Goal: Information Seeking & Learning: Check status

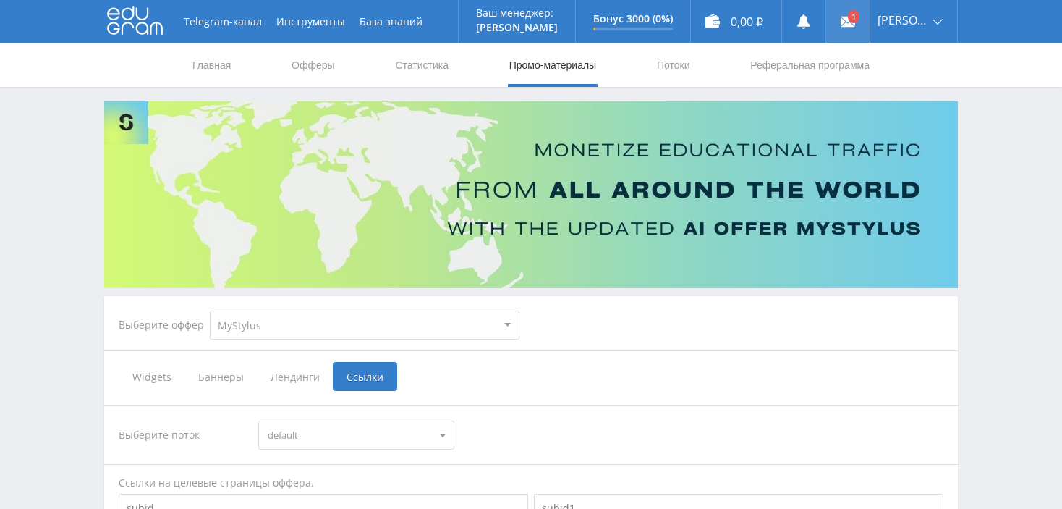
click at [865, 18] on link at bounding box center [848, 21] width 43 height 43
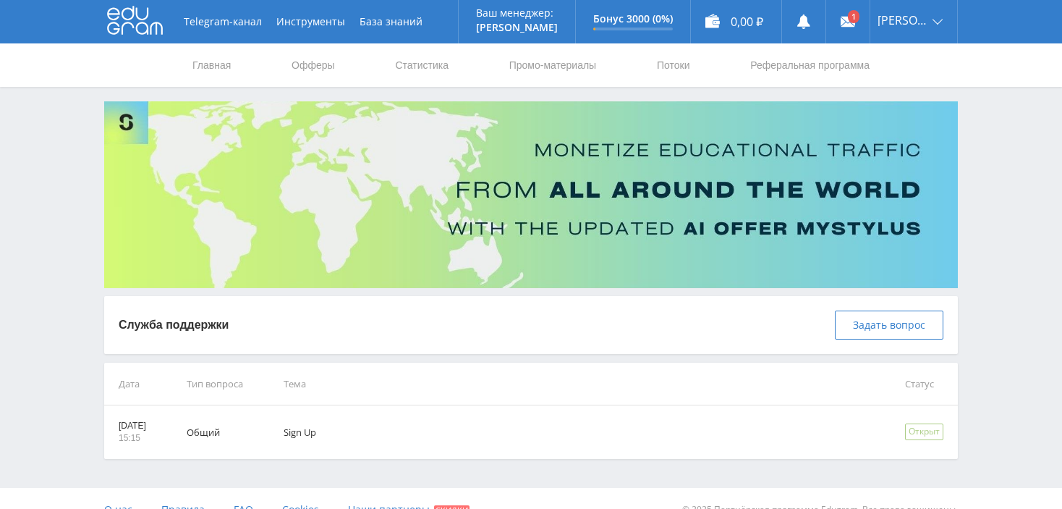
scroll to position [22, 0]
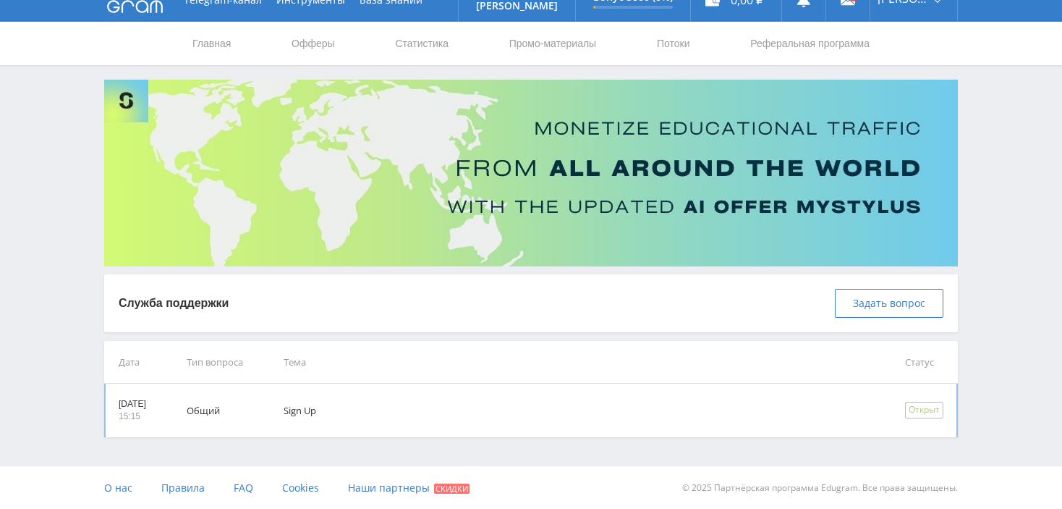
click at [225, 407] on td "Общий" at bounding box center [214, 411] width 97 height 54
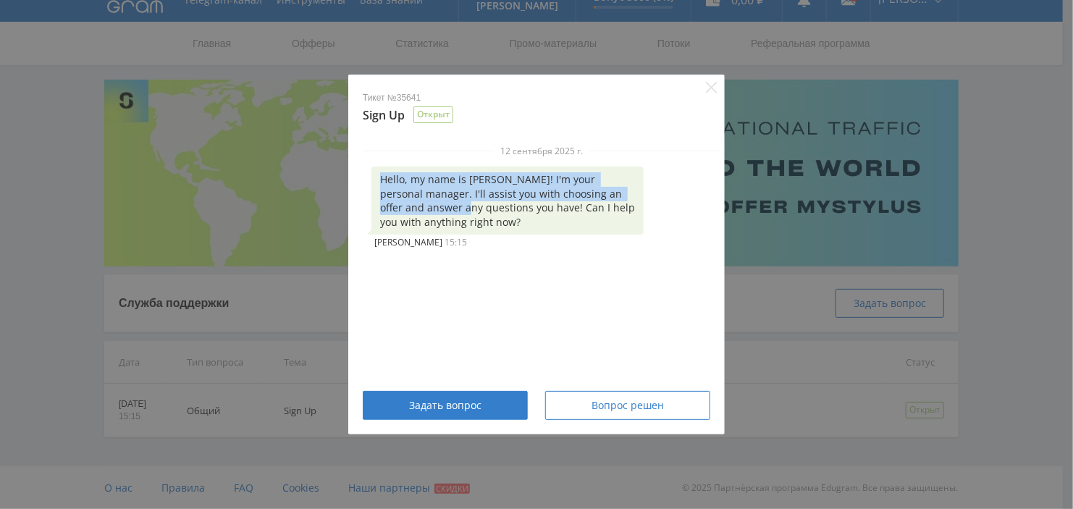
drag, startPoint x: 380, startPoint y: 178, endPoint x: 439, endPoint y: 211, distance: 67.7
click at [430, 208] on div "Hello, my name is Alex! I'm your personal manager. I'll assist you with choosin…" at bounding box center [507, 200] width 272 height 68
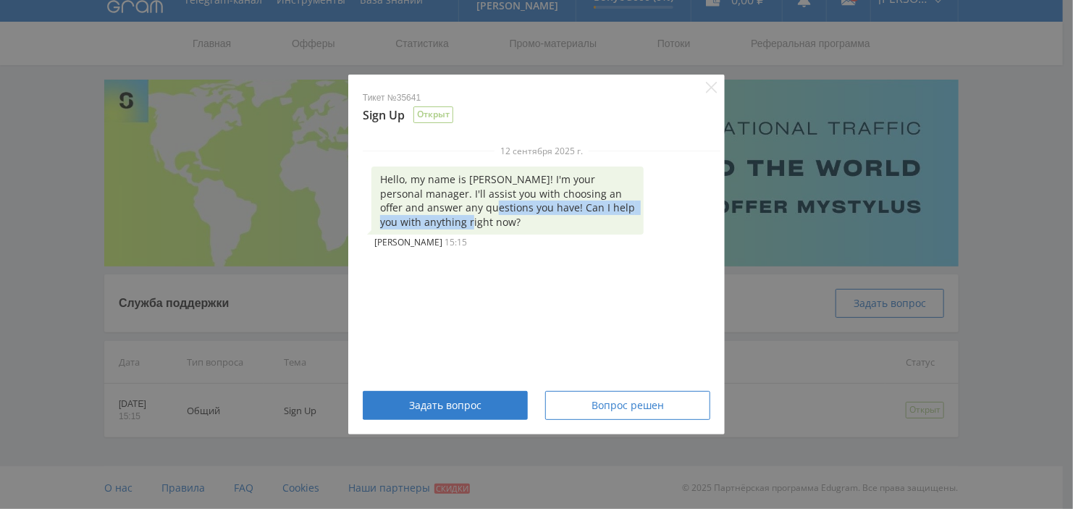
drag, startPoint x: 439, startPoint y: 211, endPoint x: 448, endPoint y: 223, distance: 15.1
click at [448, 223] on div "Hello, my name is Alex! I'm your personal manager. I'll assist you with choosin…" at bounding box center [507, 200] width 272 height 68
click at [442, 225] on div "Hello, my name is Alex! I'm your personal manager. I'll assist you with choosin…" at bounding box center [507, 200] width 272 height 68
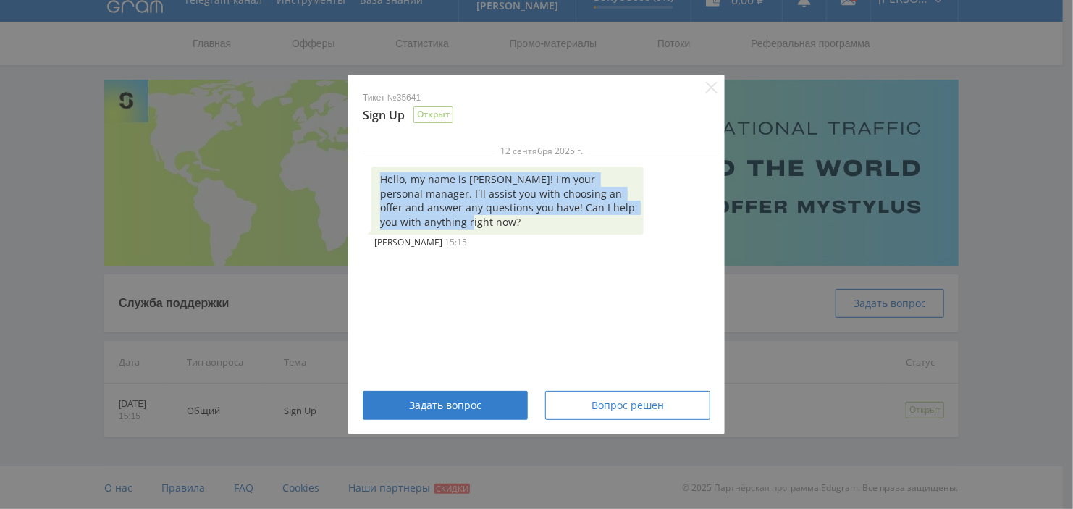
drag, startPoint x: 381, startPoint y: 178, endPoint x: 432, endPoint y: 217, distance: 64.0
click at [432, 217] on div "Hello, my name is Alex! I'm your personal manager. I'll assist you with choosin…" at bounding box center [507, 200] width 272 height 68
click at [709, 87] on icon "Close" at bounding box center [712, 88] width 12 height 12
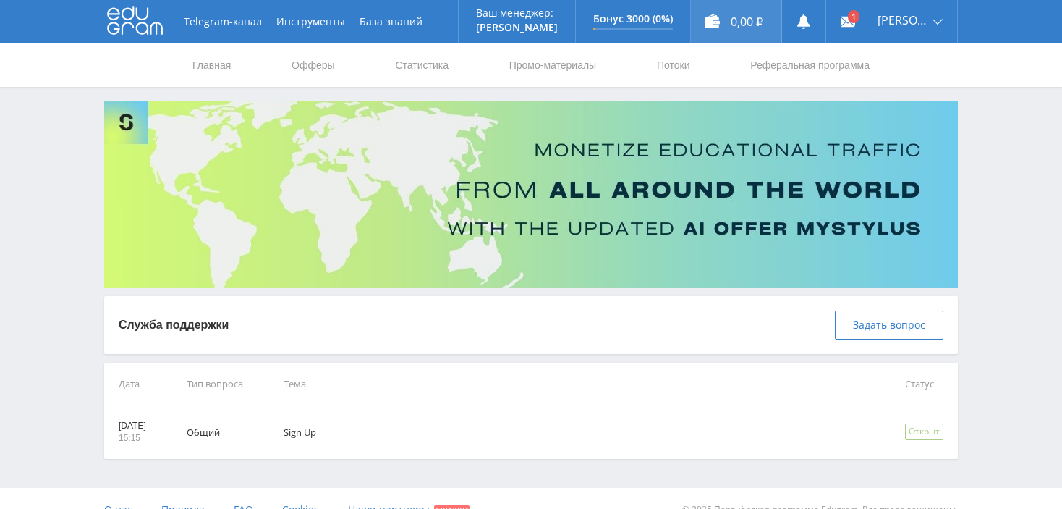
click at [742, 17] on div "0,00 ₽" at bounding box center [736, 21] width 90 height 43
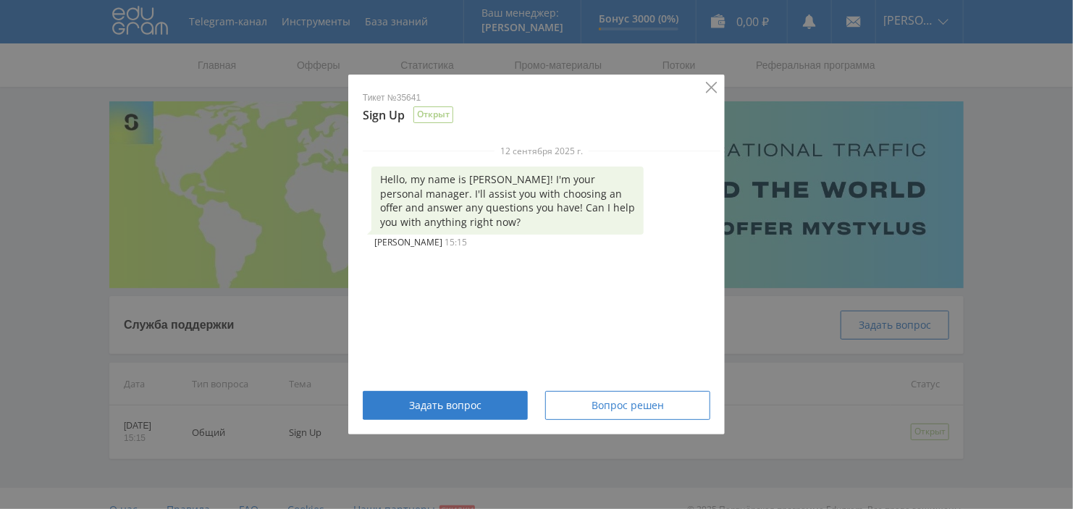
click at [709, 85] on icon "Close" at bounding box center [711, 87] width 11 height 11
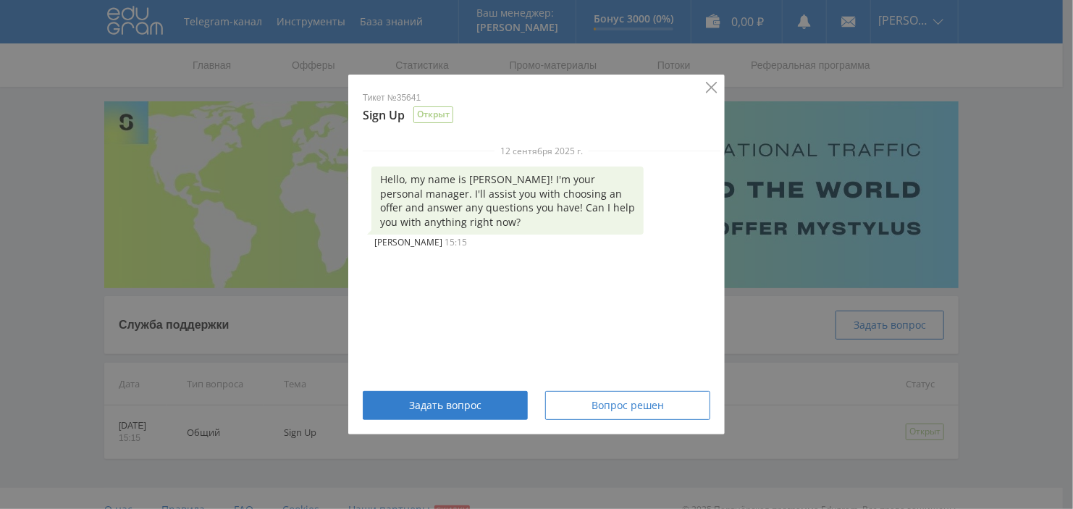
click at [711, 88] on icon "Close" at bounding box center [711, 87] width 11 height 11
